Goal: Connect with others: Connect with others

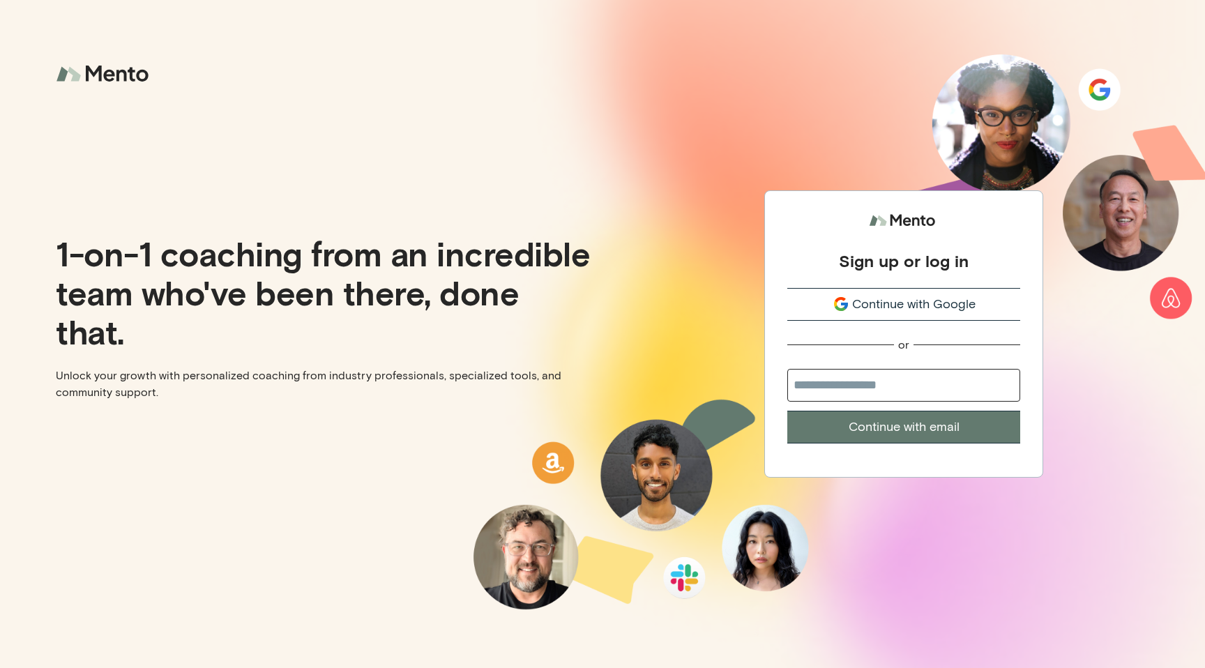
click at [869, 304] on span "Continue with Google" at bounding box center [913, 304] width 123 height 19
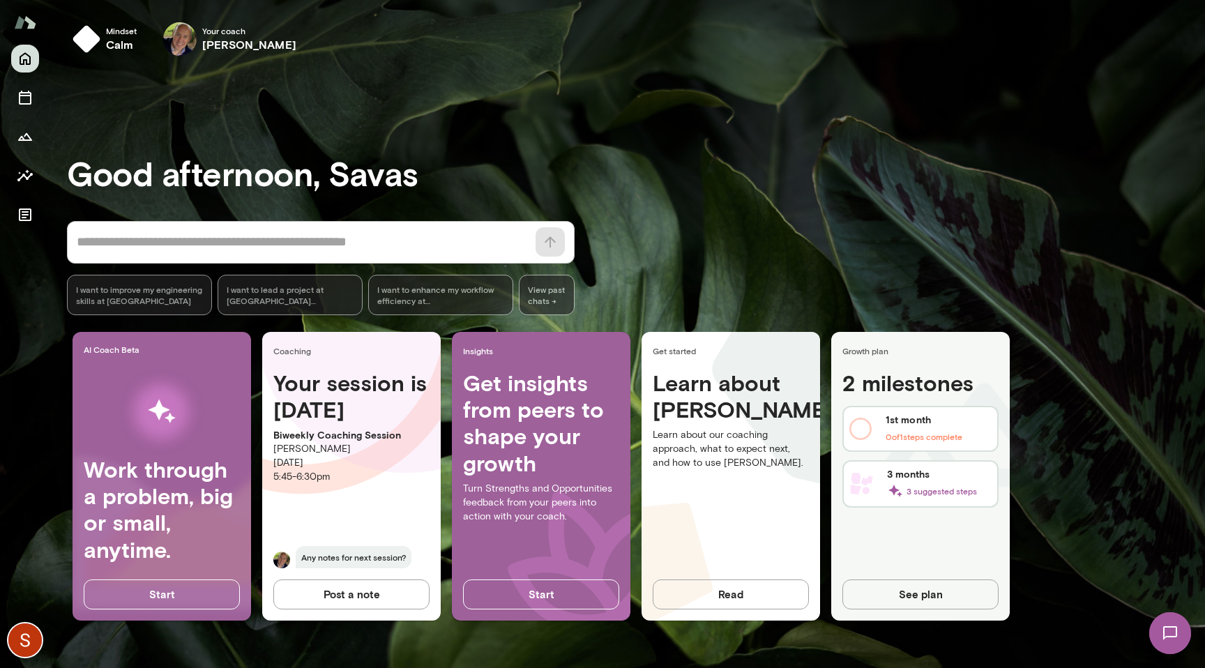
click at [1167, 637] on img at bounding box center [1169, 633] width 57 height 57
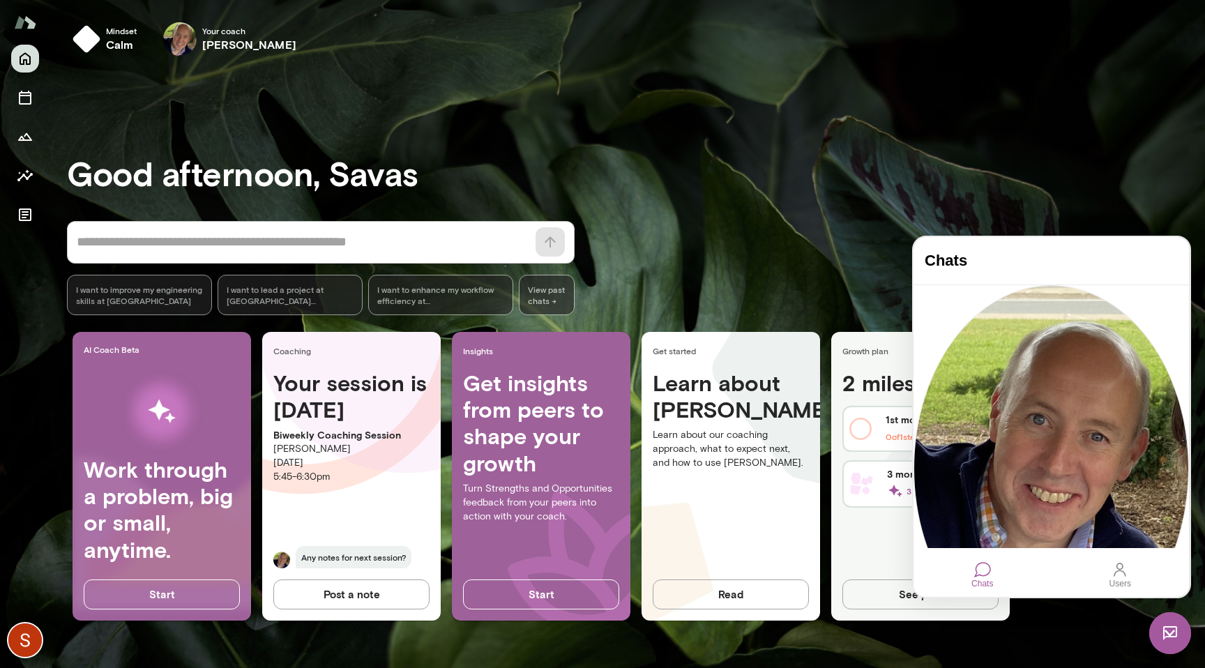
click at [981, 575] on div at bounding box center [982, 569] width 17 height 17
click at [1056, 363] on div "[PERSON_NAME] [DATE] ?" at bounding box center [1050, 416] width 275 height 263
click at [996, 659] on div "[PERSON_NAME]" at bounding box center [1050, 662] width 275 height 7
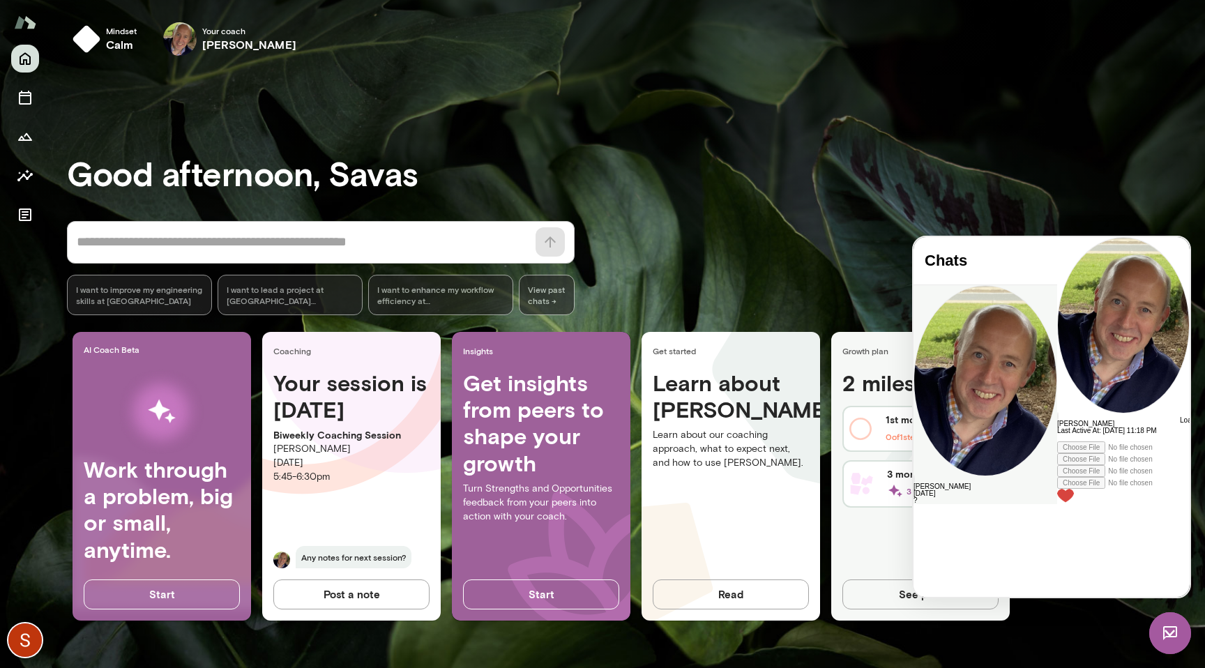
scroll to position [2310, 0]
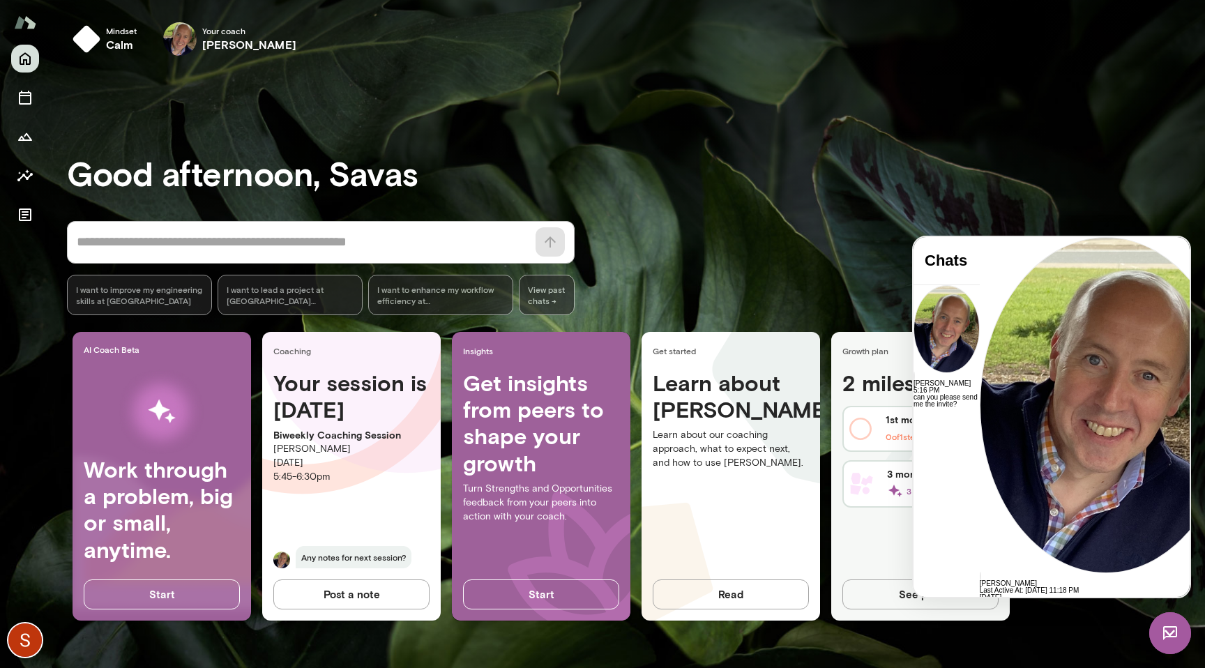
scroll to position [2693, 0]
